Goal: Task Accomplishment & Management: Use online tool/utility

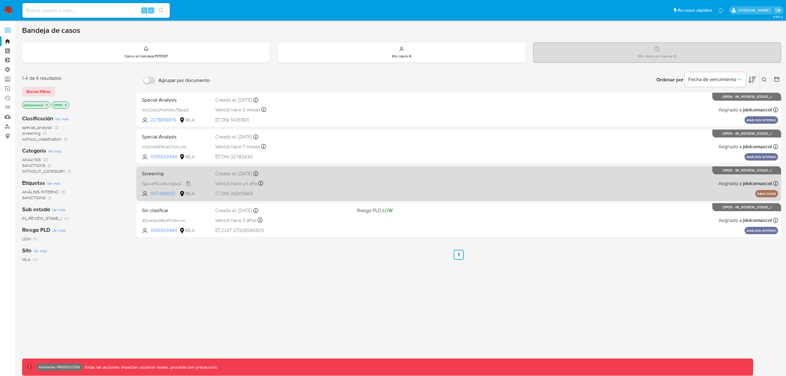
click at [188, 184] on span "7gDwdPQUt4KvtVg6qChqiWKa" at bounding box center [168, 183] width 53 height 7
click at [453, 198] on div "Screening 7gDwdPQUt4KvtVg6qChqiWKa 1517468652 MLA Creado el: [DATE] Creado el: …" at bounding box center [458, 183] width 639 height 31
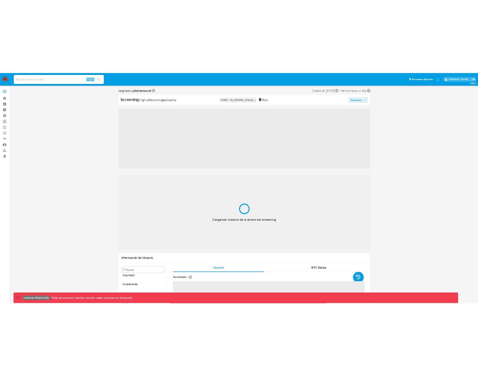
scroll to position [289, 0]
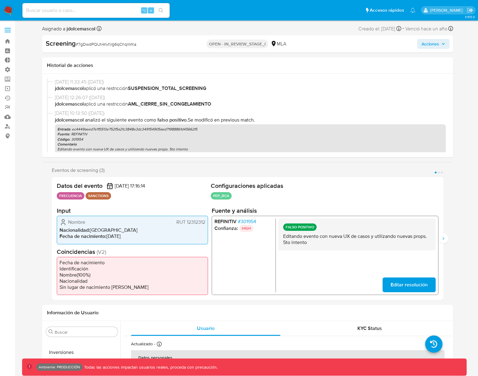
select select "10"
click at [422, 204] on div "Datos del evento [DATE] 17:16:14 FRECUENCIA SANCTIONS Configuraciones aplicadas…" at bounding box center [248, 238] width 392 height 123
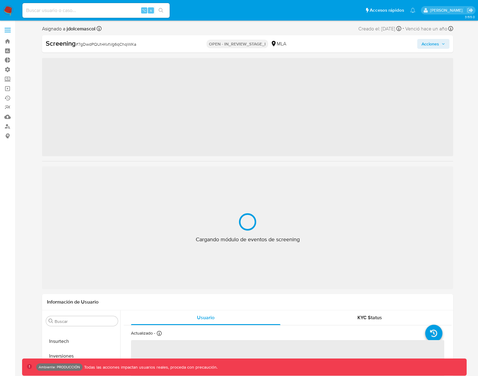
scroll to position [289, 0]
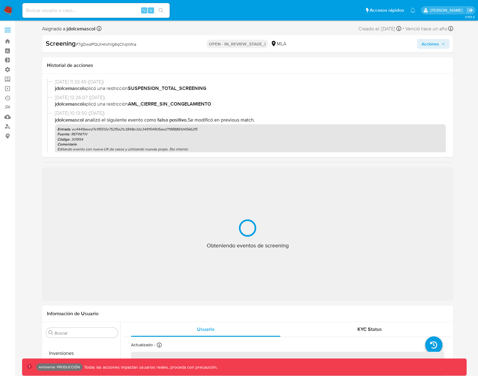
select select "10"
